Goal: Transaction & Acquisition: Purchase product/service

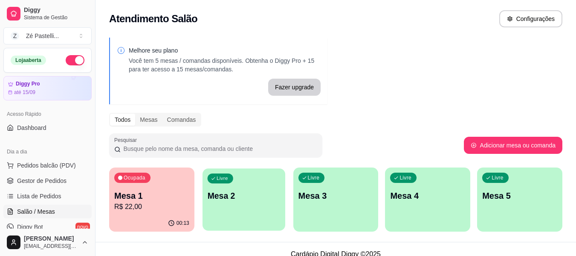
click at [232, 190] on p "Mesa 2" at bounding box center [243, 196] width 73 height 12
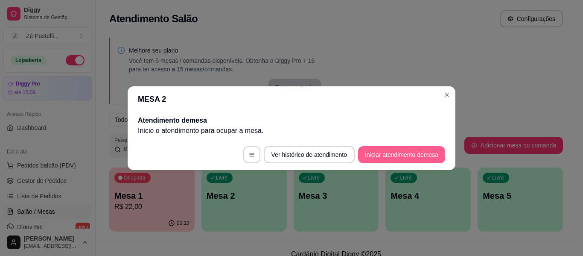
click at [391, 148] on button "Iniciar atendimento de mesa" at bounding box center [401, 154] width 87 height 17
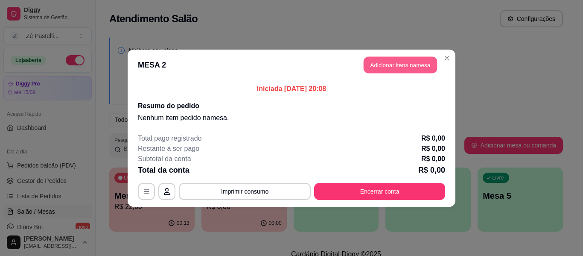
click at [415, 62] on button "Adicionar itens na mesa" at bounding box center [399, 64] width 73 height 17
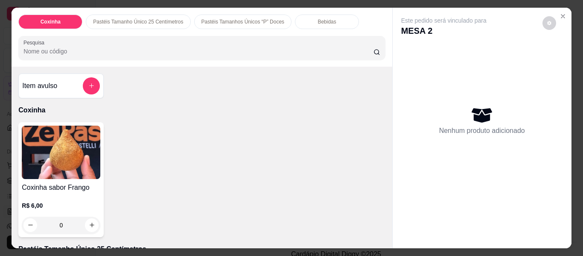
click at [155, 19] on p "Pastéis Tamanho Único 25 Centímetros" at bounding box center [138, 21] width 90 height 7
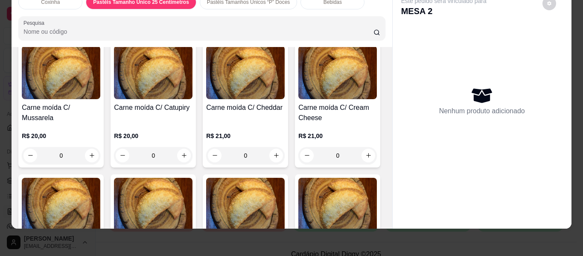
scroll to position [1064, 0]
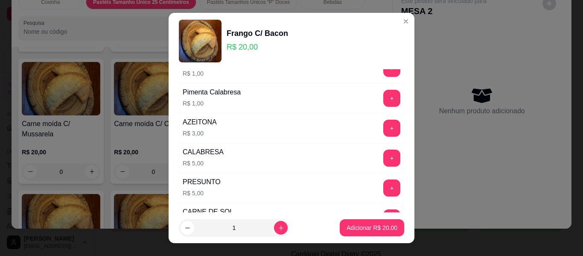
scroll to position [85, 0]
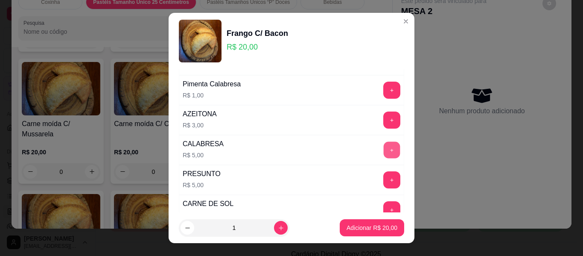
click at [384, 148] on button "+" at bounding box center [392, 150] width 17 height 17
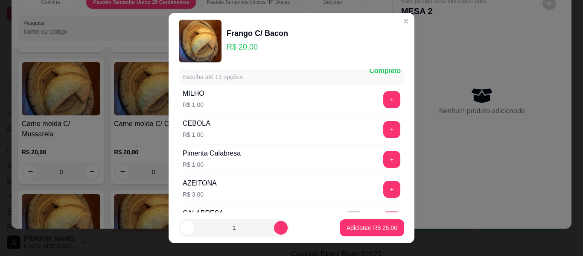
scroll to position [0, 0]
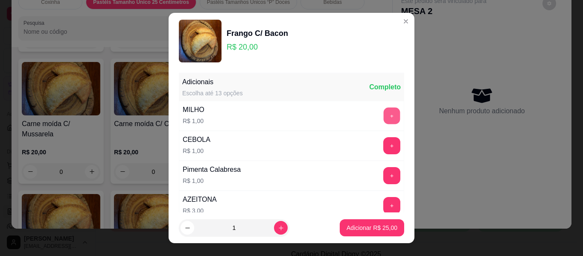
click at [384, 111] on button "+" at bounding box center [392, 115] width 17 height 17
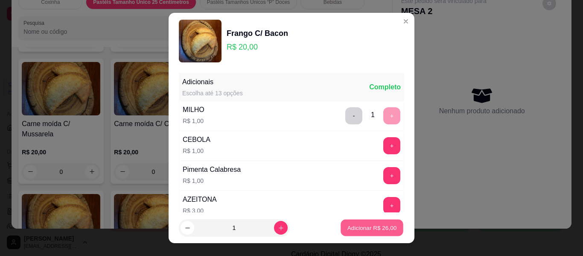
click at [352, 225] on p "Adicionar R$ 26,00" at bounding box center [371, 227] width 49 height 8
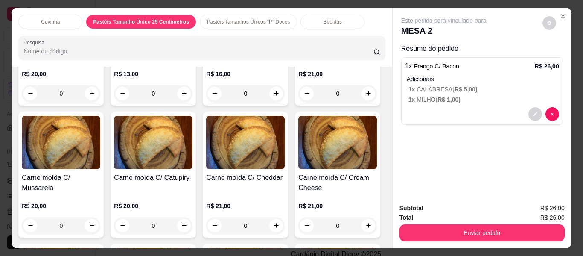
click at [340, 15] on div "Bebidas" at bounding box center [332, 22] width 64 height 15
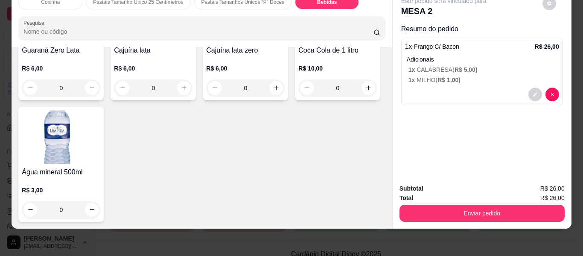
scroll to position [2406, 0]
click at [273, 91] on icon "increase-product-quantity" at bounding box center [276, 88] width 6 height 6
type input "1"
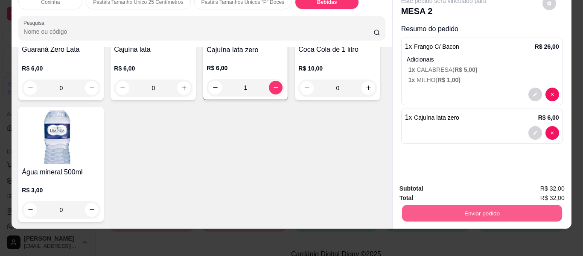
click at [438, 205] on button "Enviar pedido" at bounding box center [481, 213] width 160 height 17
click at [473, 186] on button "Não registrar e enviar pedido" at bounding box center [453, 185] width 86 height 16
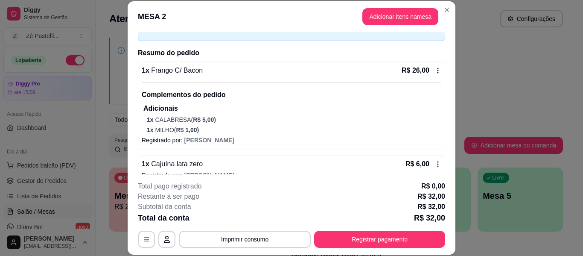
scroll to position [65, 0]
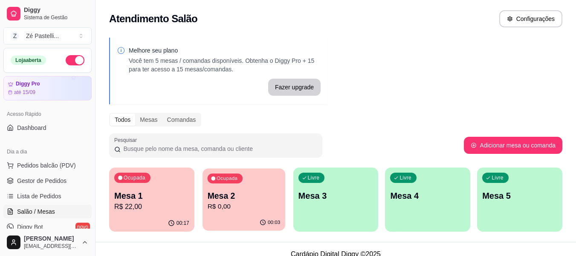
click at [256, 196] on p "Mesa 2" at bounding box center [243, 196] width 73 height 12
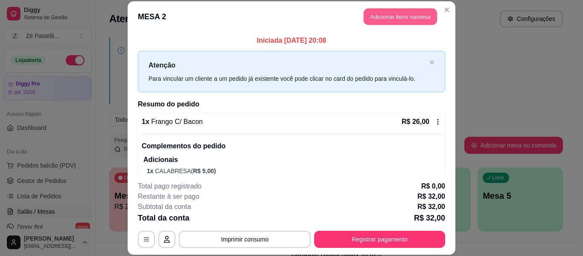
click at [414, 19] on button "Adicionar itens na mesa" at bounding box center [399, 17] width 73 height 17
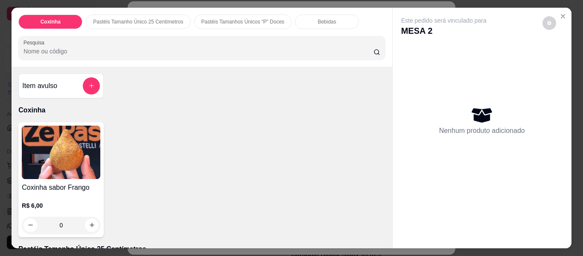
click at [152, 19] on p "Pastéis Tamanho Único 25 Centímetros" at bounding box center [138, 21] width 90 height 7
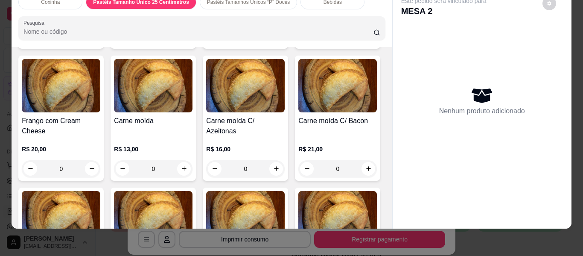
scroll to position [928, 0]
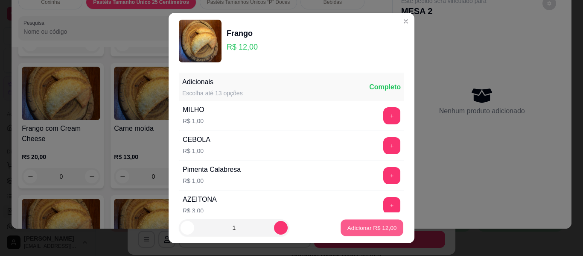
click at [355, 221] on button "Adicionar R$ 12,00" at bounding box center [371, 227] width 63 height 17
type input "1"
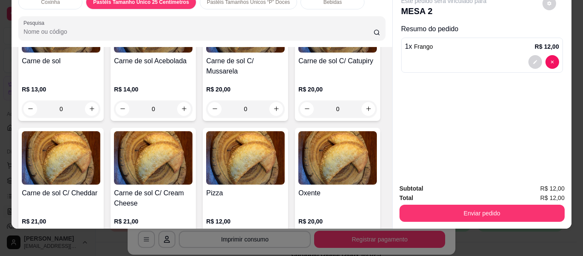
scroll to position [1286, 0]
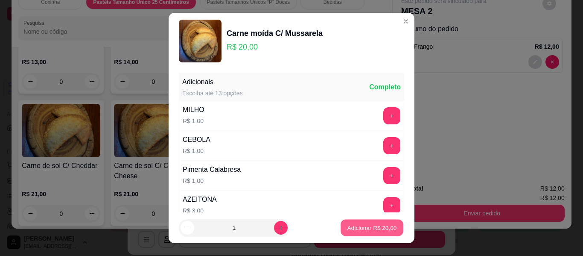
click at [369, 225] on p "Adicionar R$ 20,00" at bounding box center [371, 227] width 49 height 8
type input "1"
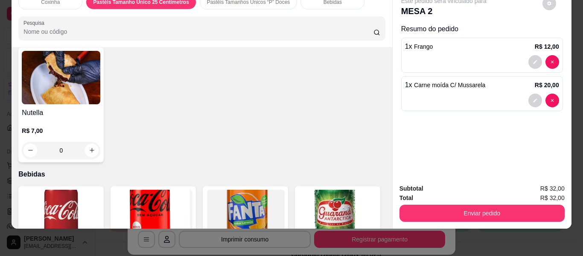
scroll to position [1593, 0]
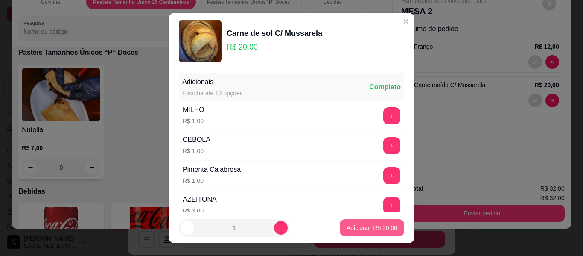
click at [366, 232] on button "Adicionar R$ 20,00" at bounding box center [372, 227] width 64 height 17
type input "1"
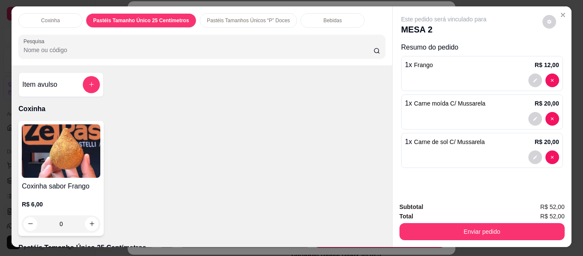
scroll to position [0, 0]
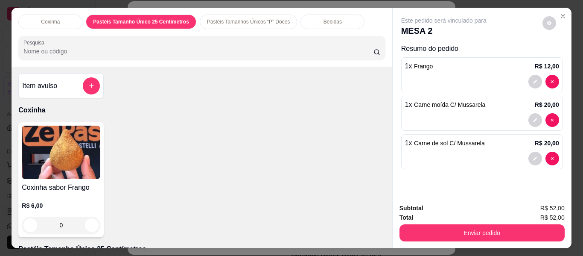
click at [333, 18] on div "Bebidas" at bounding box center [332, 22] width 64 height 15
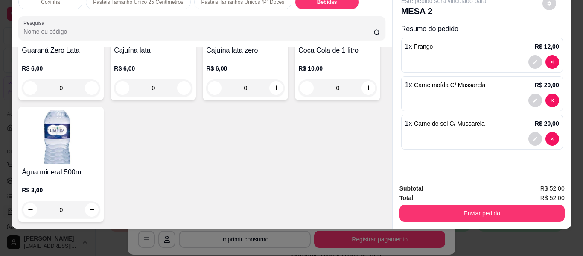
scroll to position [2430, 0]
click at [362, 94] on button "increase-product-quantity" at bounding box center [368, 87] width 13 height 13
type input "1"
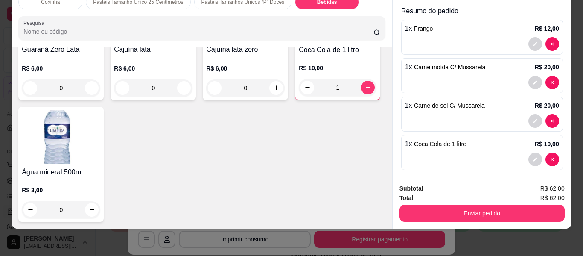
scroll to position [23, 0]
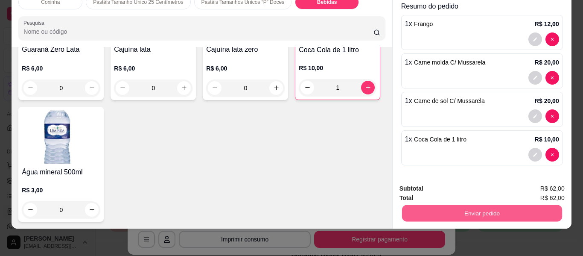
click at [513, 205] on button "Enviar pedido" at bounding box center [481, 213] width 160 height 17
click at [475, 185] on button "Não registrar e enviar pedido" at bounding box center [453, 185] width 86 height 16
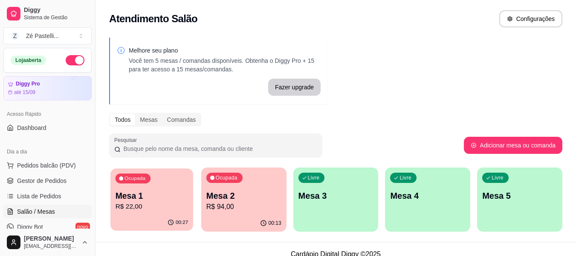
click at [151, 199] on p "Mesa 1" at bounding box center [152, 196] width 73 height 12
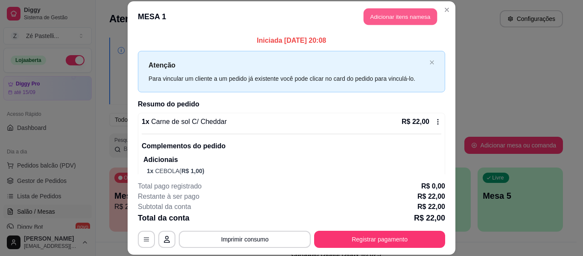
click at [390, 13] on button "Adicionar itens na mesa" at bounding box center [399, 17] width 73 height 17
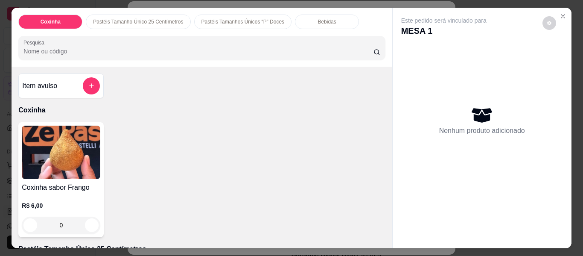
click at [317, 18] on p "Bebidas" at bounding box center [326, 21] width 18 height 7
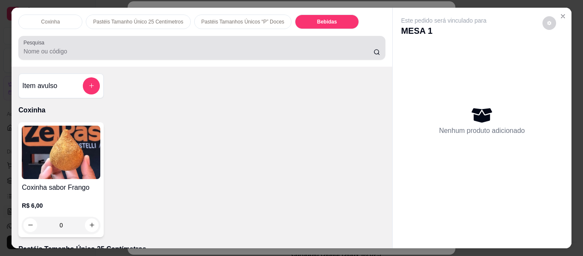
scroll to position [23, 0]
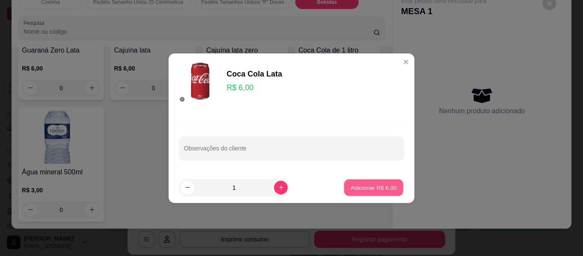
click at [371, 187] on p "Adicionar R$ 6,00" at bounding box center [373, 187] width 46 height 8
type input "1"
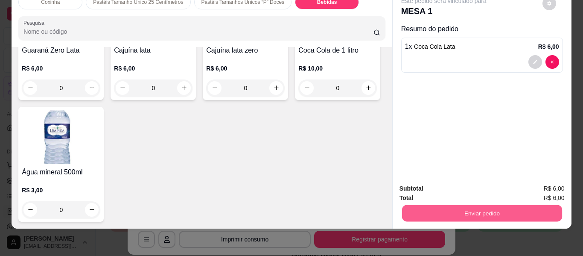
click at [446, 205] on button "Enviar pedido" at bounding box center [481, 213] width 160 height 17
click at [416, 183] on button "Não registrar e enviar pedido" at bounding box center [453, 185] width 86 height 16
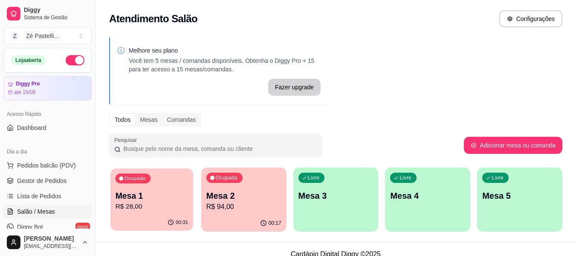
click at [144, 207] on p "R$ 28,00" at bounding box center [152, 206] width 73 height 10
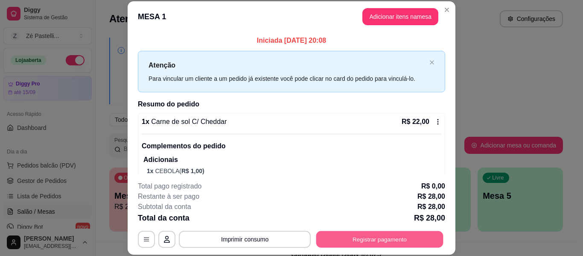
click at [382, 242] on button "Registrar pagamento" at bounding box center [379, 239] width 127 height 17
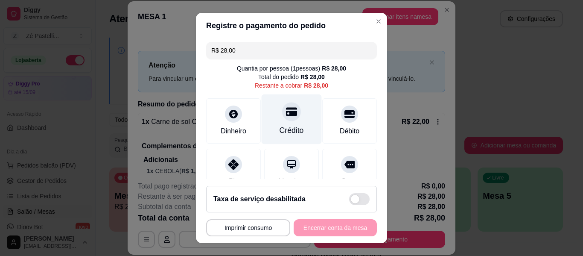
click at [278, 121] on div "Crédito" at bounding box center [291, 119] width 60 height 50
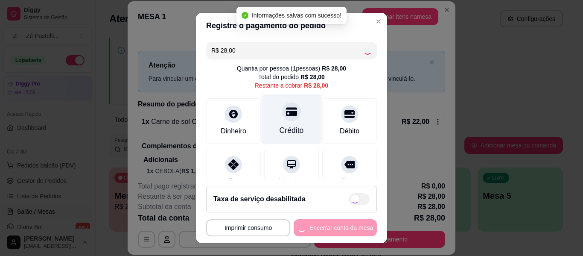
type input "R$ 0,00"
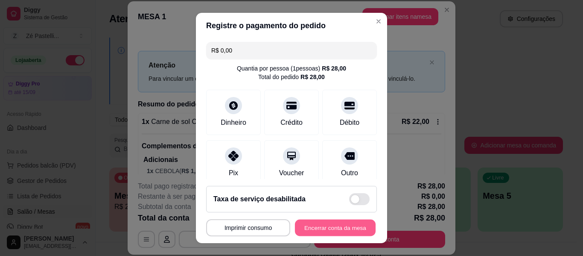
click at [336, 228] on button "Encerrar conta da mesa" at bounding box center [335, 227] width 81 height 17
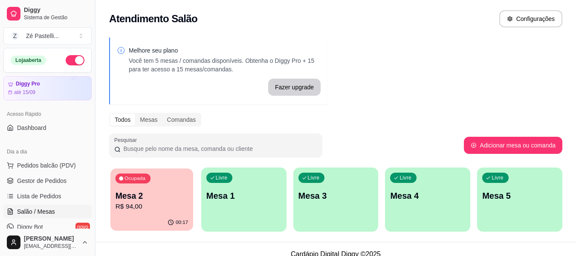
click at [134, 203] on p "R$ 94,00" at bounding box center [152, 206] width 73 height 10
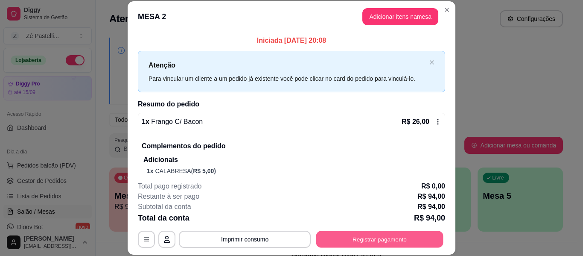
click at [371, 236] on button "Registrar pagamento" at bounding box center [379, 239] width 127 height 17
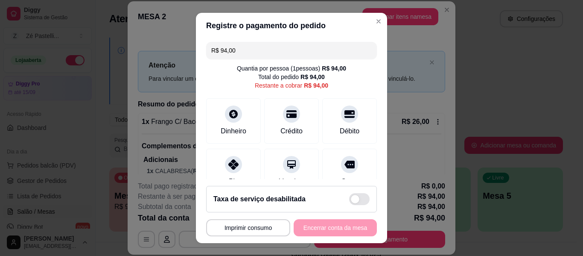
click at [243, 50] on input "R$ 94,00" at bounding box center [291, 50] width 160 height 17
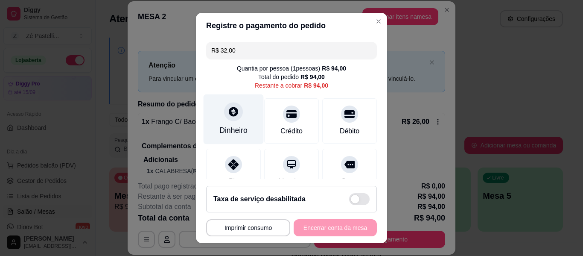
click at [229, 116] on icon at bounding box center [233, 111] width 9 height 9
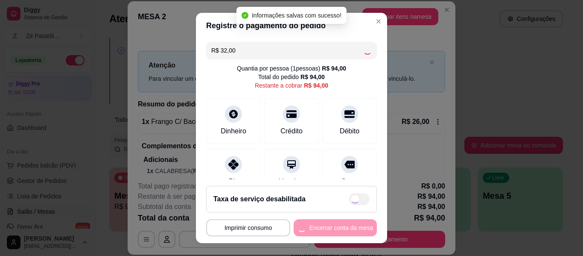
type input "R$ 62,00"
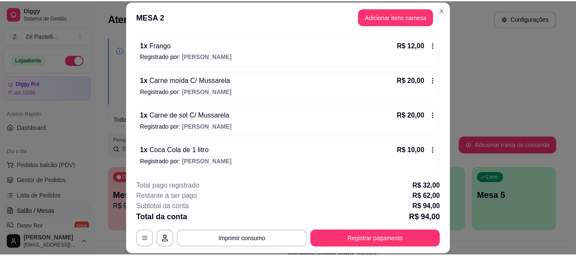
scroll to position [205, 0]
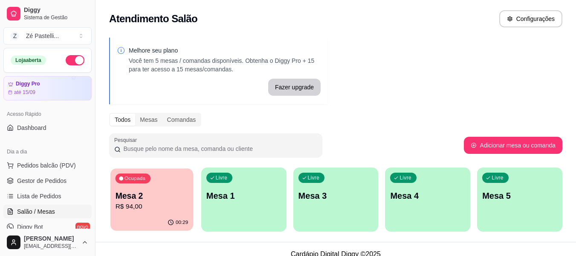
click at [154, 188] on div "Ocupada Mesa 2 R$ 94,00" at bounding box center [151, 191] width 83 height 46
